Goal: Complete application form

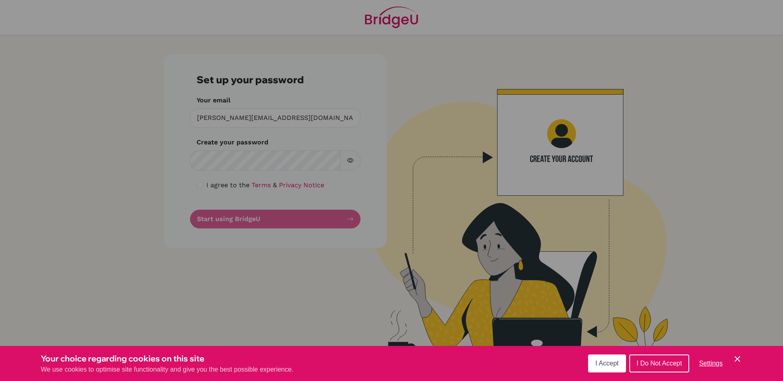
click at [600, 367] on button "I Accept" at bounding box center [607, 363] width 38 height 18
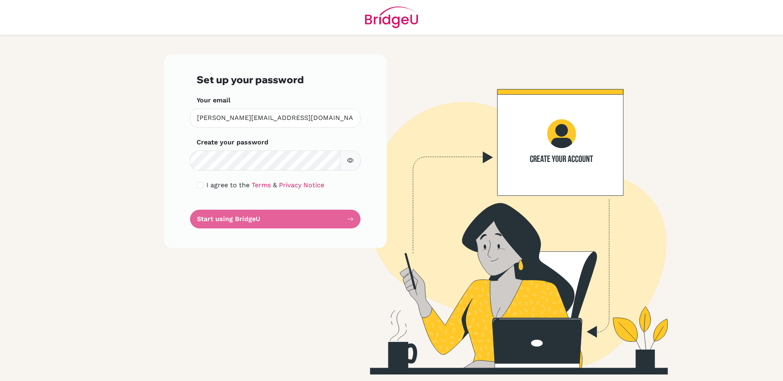
click at [195, 184] on div "Set up your password Your email adam.wi@kmids.ac.th Invalid email Create your p…" at bounding box center [275, 151] width 223 height 194
click at [200, 185] on input "checkbox" at bounding box center [199, 185] width 7 height 7
checkbox input "true"
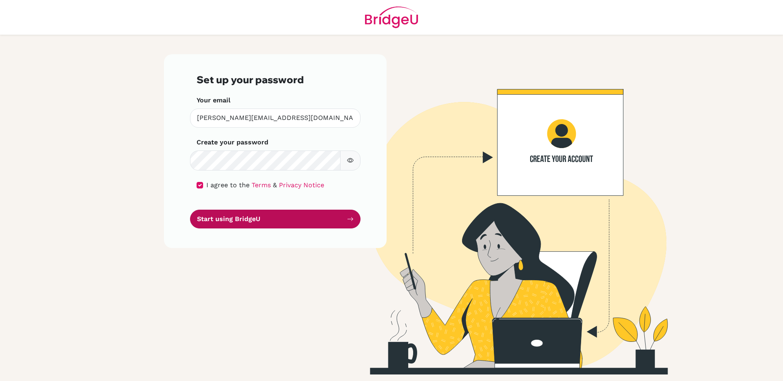
click at [229, 221] on button "Start using BridgeU" at bounding box center [275, 219] width 170 height 19
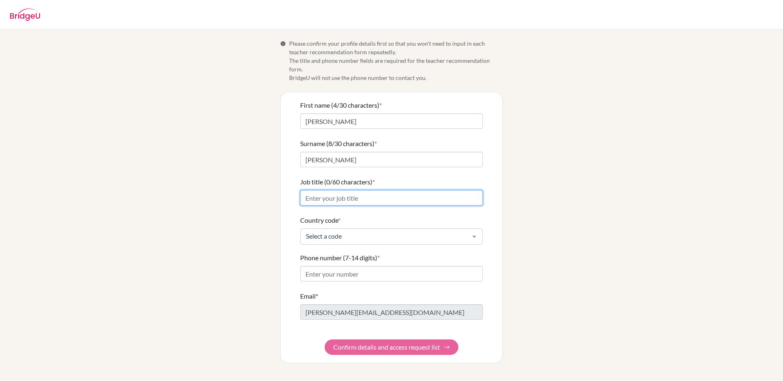
click at [351, 190] on input "Job title (0/60 characters) *" at bounding box center [391, 197] width 183 height 15
type input "Physics Teacher"
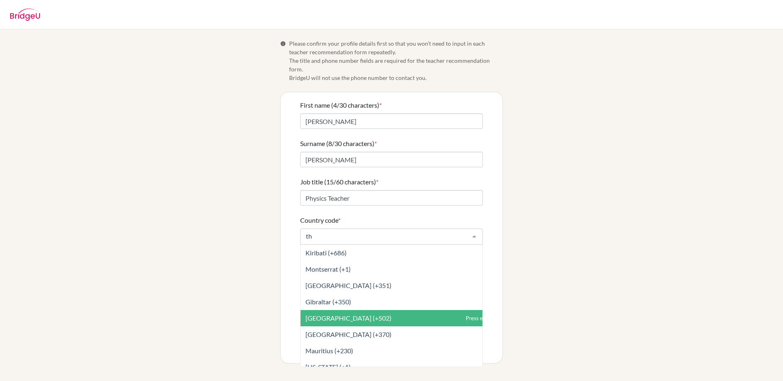
scroll to position [106, 0]
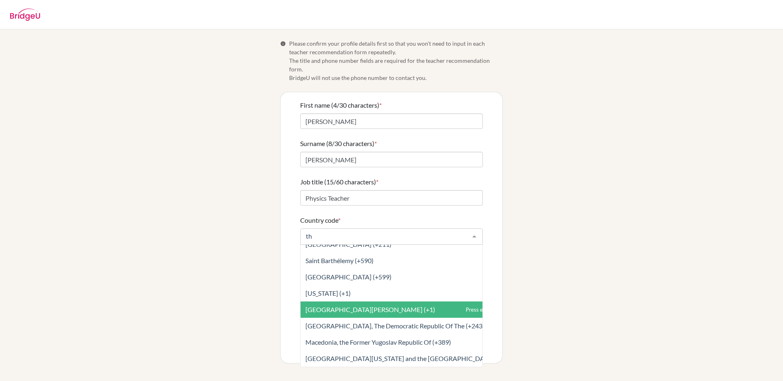
type input "tha"
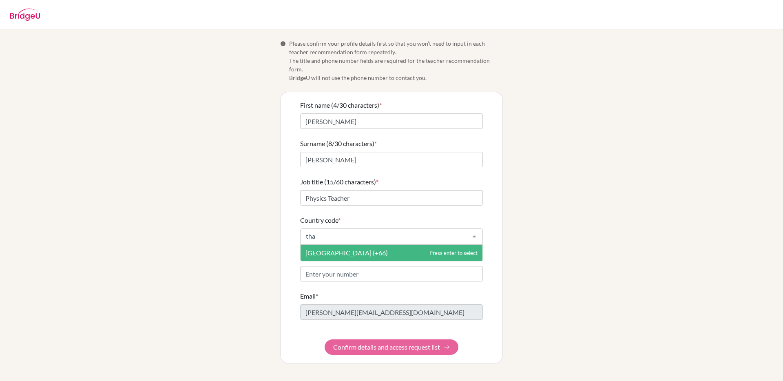
click at [356, 246] on span "[GEOGRAPHIC_DATA] (+66)" at bounding box center [391, 253] width 182 height 16
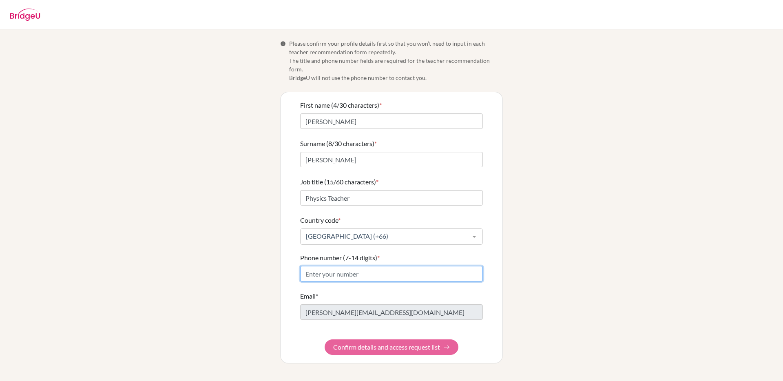
click at [344, 266] on input "Phone number (7-14 digits) *" at bounding box center [391, 273] width 183 height 15
type input "0926192548"
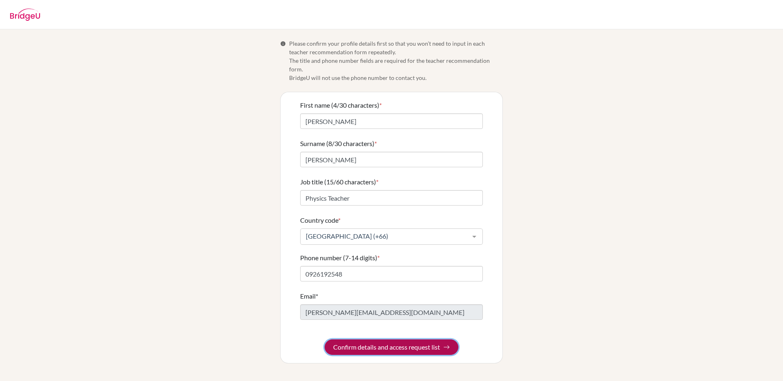
click at [398, 339] on button "Confirm details and access request list" at bounding box center [391, 346] width 134 height 15
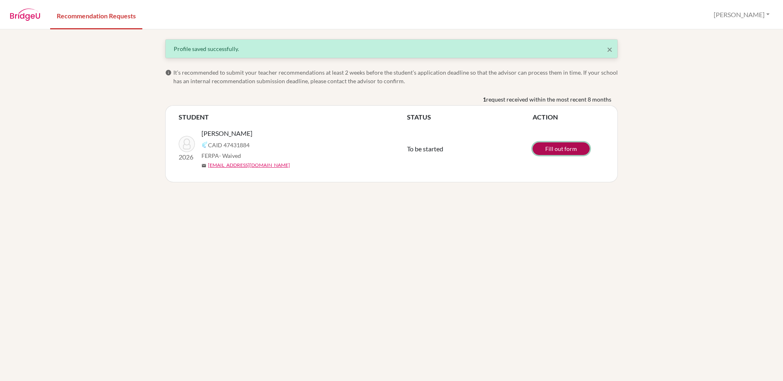
click at [551, 151] on link "Fill out form" at bounding box center [560, 148] width 57 height 13
